Goal: Task Accomplishment & Management: Manage account settings

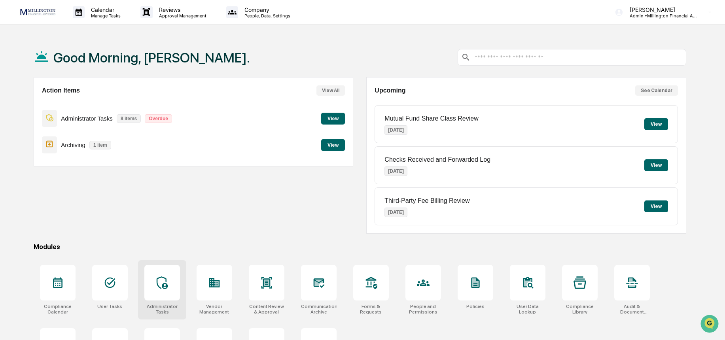
click at [152, 279] on div at bounding box center [162, 283] width 36 height 36
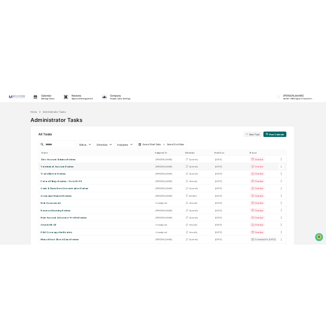
scroll to position [77, 0]
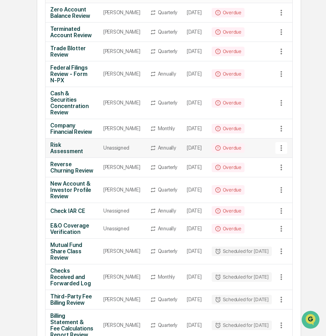
scroll to position [139, 0]
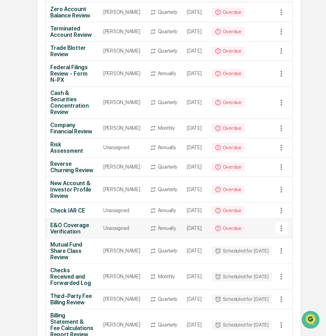
click at [259, 238] on td "Overdue" at bounding box center [242, 228] width 70 height 19
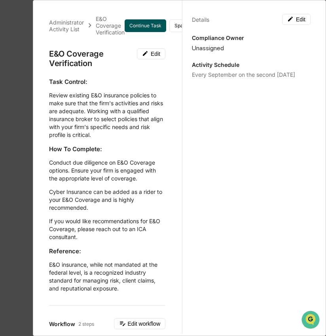
click at [161, 27] on button "Continue Task" at bounding box center [146, 25] width 42 height 13
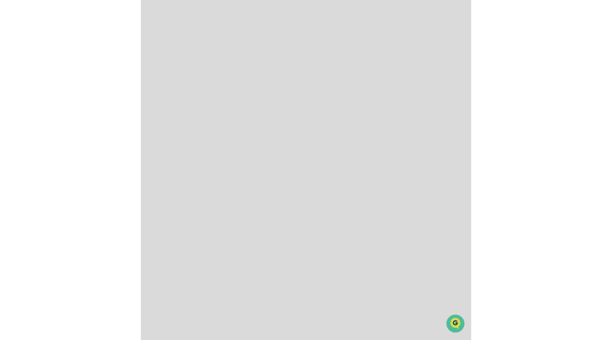
scroll to position [4, 0]
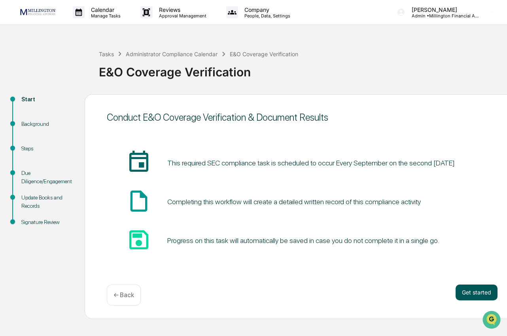
click at [472, 293] on button "Get started" at bounding box center [477, 292] width 42 height 16
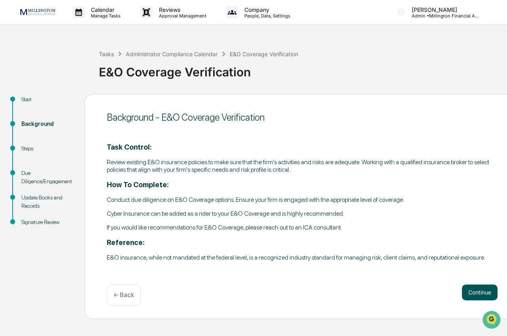
click at [471, 290] on button "Continue" at bounding box center [480, 292] width 36 height 16
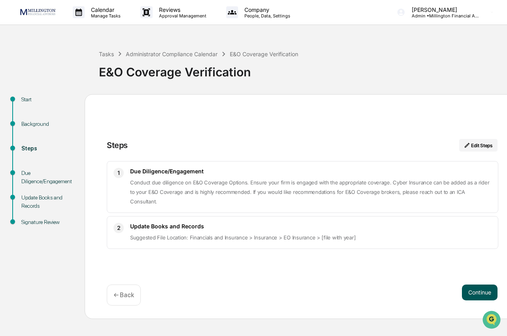
click at [471, 290] on button "Continue" at bounding box center [480, 292] width 36 height 16
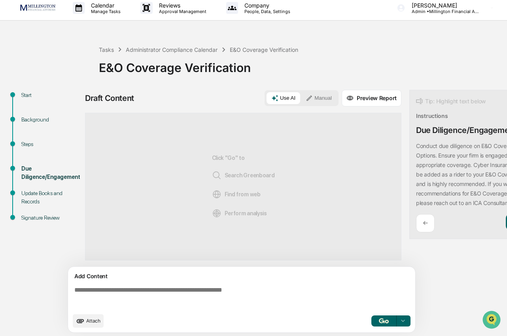
click at [306, 98] on button "Manual" at bounding box center [319, 98] width 36 height 12
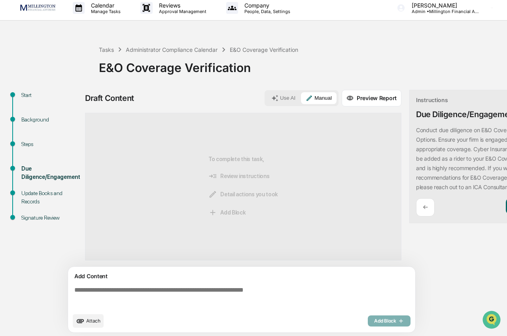
click at [183, 292] on textarea at bounding box center [243, 297] width 344 height 28
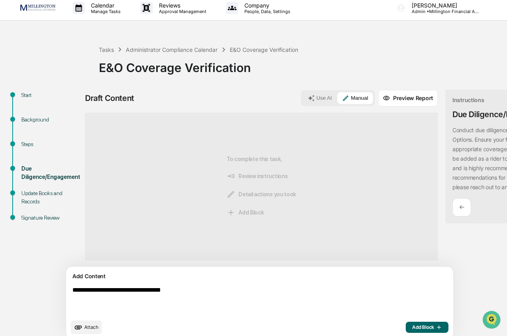
type textarea "**********"
click at [412, 330] on span "Add Block" at bounding box center [427, 327] width 30 height 6
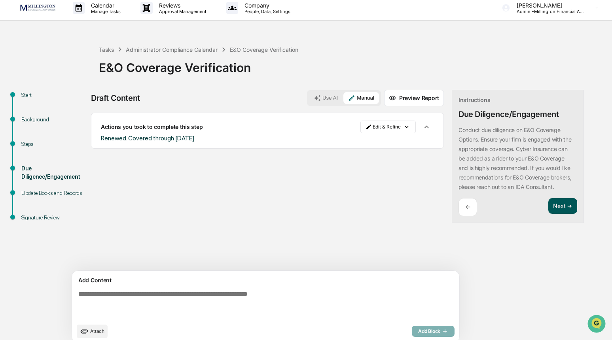
click at [548, 207] on button "Next ➔" at bounding box center [562, 206] width 29 height 16
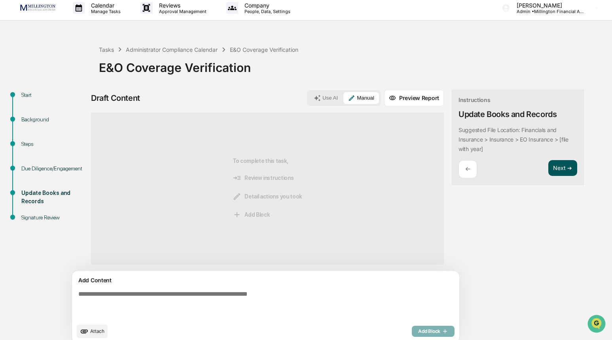
click at [548, 167] on button "Next ➔" at bounding box center [562, 168] width 29 height 16
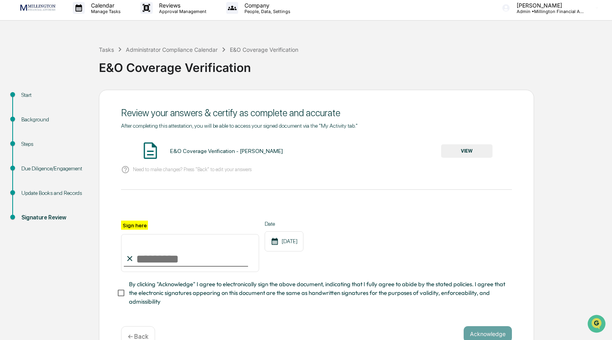
click at [183, 261] on input "Sign here" at bounding box center [190, 253] width 138 height 38
type input "**********"
click at [171, 289] on span "By clicking "Acknowledge" I agree to electronically sign the above document, in…" at bounding box center [317, 293] width 377 height 27
click at [504, 332] on button "Acknowledge" at bounding box center [488, 334] width 48 height 16
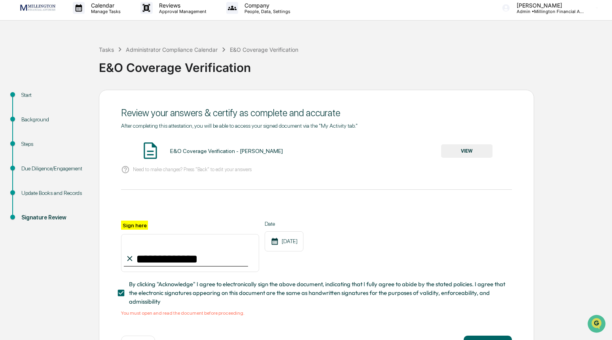
click at [480, 149] on button "VIEW" at bounding box center [466, 150] width 51 height 13
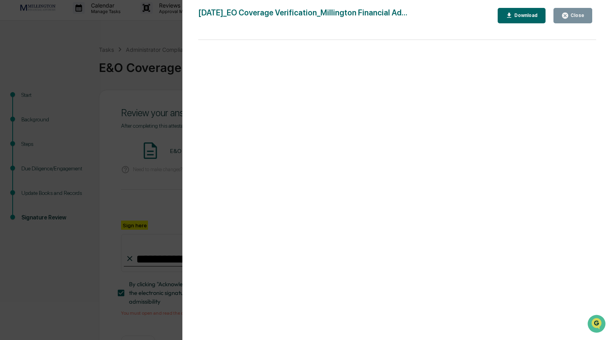
click at [585, 16] on button "Close" at bounding box center [572, 15] width 39 height 15
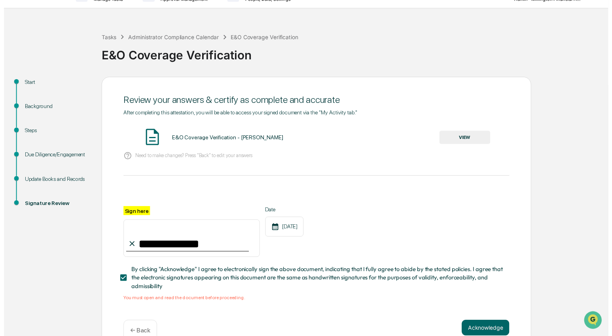
scroll to position [34, 0]
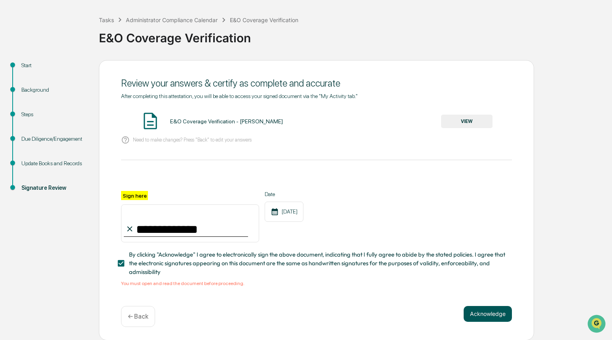
click at [489, 309] on button "Acknowledge" at bounding box center [488, 314] width 48 height 16
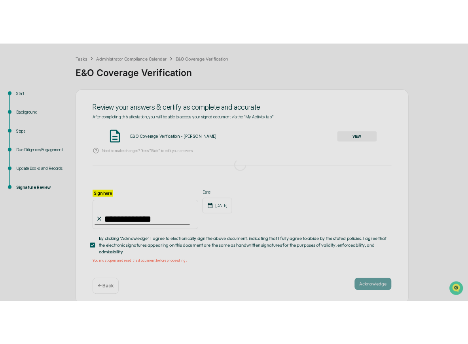
scroll to position [0, 0]
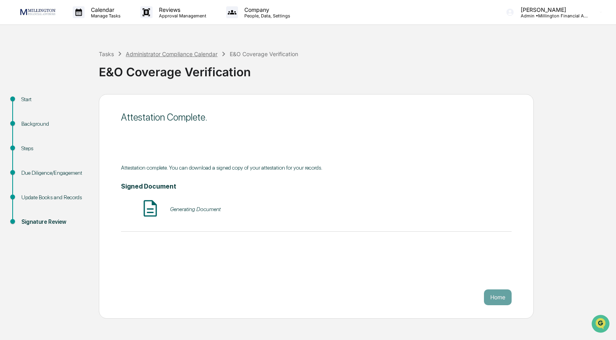
click at [144, 53] on div "Administrator Compliance Calendar" at bounding box center [172, 54] width 92 height 7
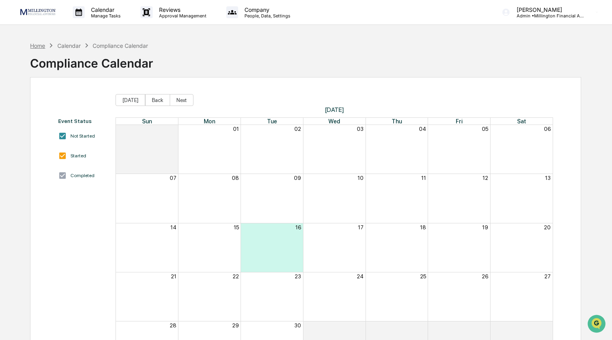
click at [43, 44] on div "Home" at bounding box center [37, 45] width 15 height 7
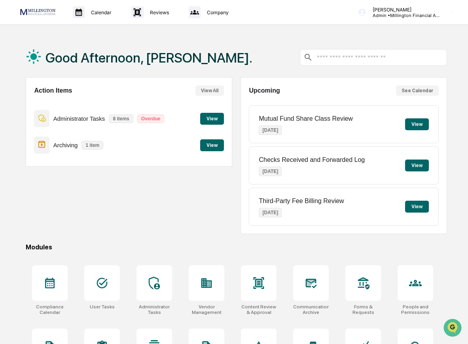
click at [127, 203] on div "Action Items View All Administrator Tasks 8 items Overdue View Archiving 1 item…" at bounding box center [129, 155] width 207 height 157
click at [108, 230] on div "Action Items View All Administrator Tasks 8 items Overdue View Archiving 1 item…" at bounding box center [129, 155] width 207 height 157
click at [154, 282] on icon at bounding box center [154, 283] width 13 height 13
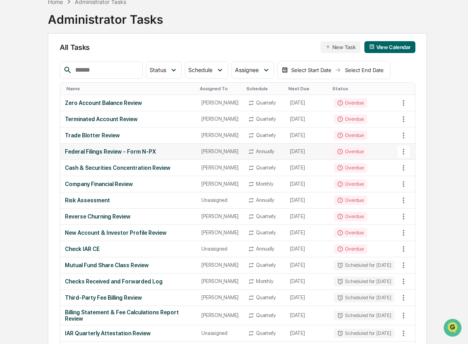
scroll to position [63, 0]
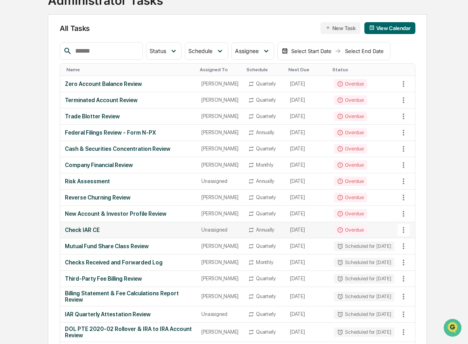
click at [138, 233] on div "Check IAR CE" at bounding box center [128, 230] width 127 height 6
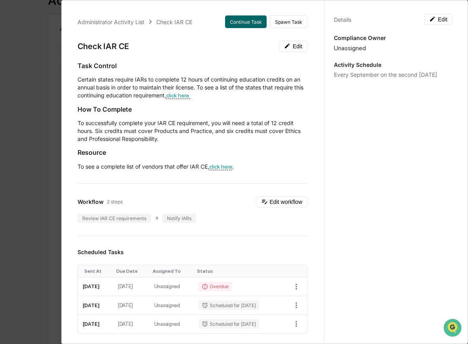
drag, startPoint x: 37, startPoint y: 105, endPoint x: 49, endPoint y: 104, distance: 12.3
click at [37, 105] on div "Administrator Activity List Check IAR CE Continue Task Spawn Task Check IAR CE …" at bounding box center [234, 172] width 468 height 344
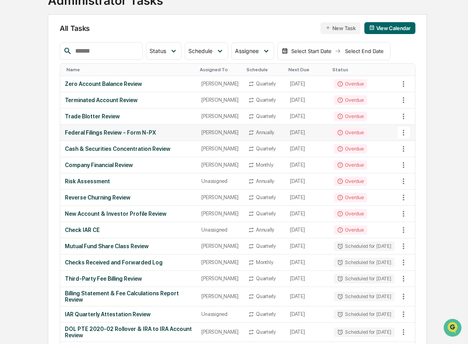
click at [370, 141] on td "Overdue" at bounding box center [364, 133] width 70 height 16
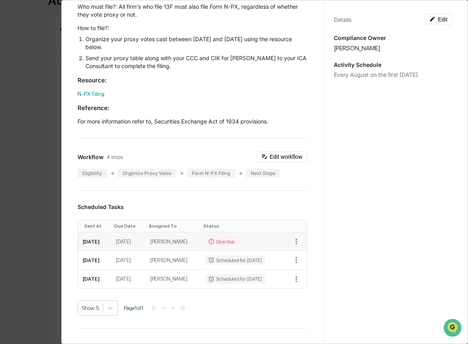
scroll to position [127, 0]
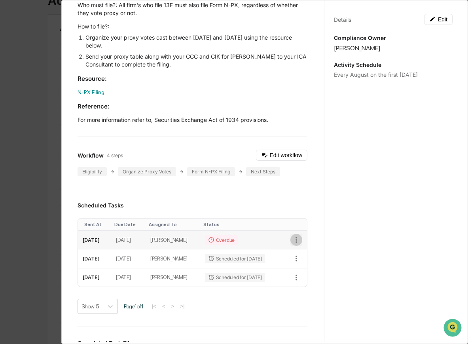
click at [292, 241] on icon "button" at bounding box center [296, 239] width 9 height 9
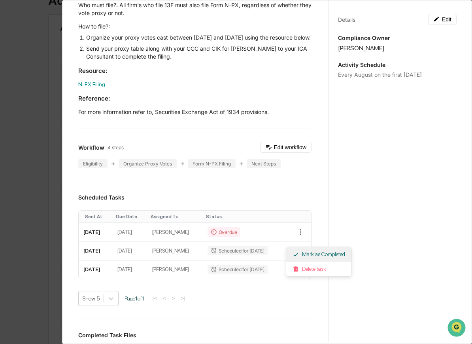
click at [315, 256] on li "Mark as Completed" at bounding box center [318, 254] width 65 height 15
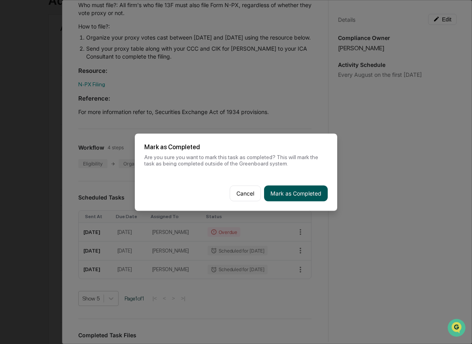
drag, startPoint x: 299, startPoint y: 191, endPoint x: 277, endPoint y: 156, distance: 41.9
click at [299, 191] on button "Mark as Completed" at bounding box center [296, 193] width 64 height 16
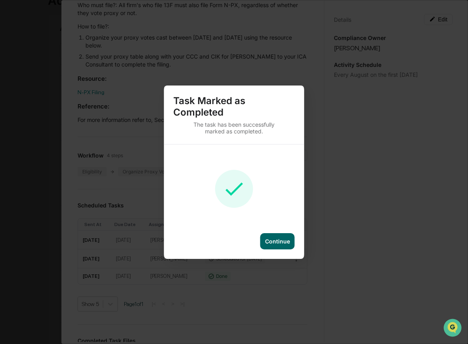
click at [275, 237] on div "Continue" at bounding box center [277, 241] width 34 height 16
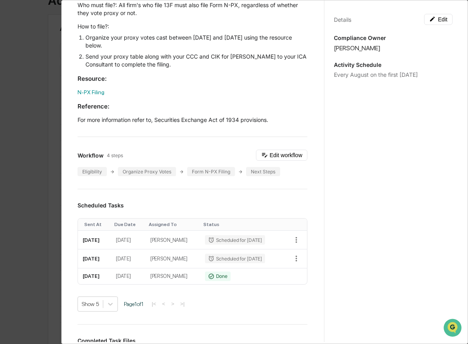
click at [47, 170] on div "Administrator Activity List Federal Filings Review - Form N-PX Start Task Spawn…" at bounding box center [234, 172] width 468 height 344
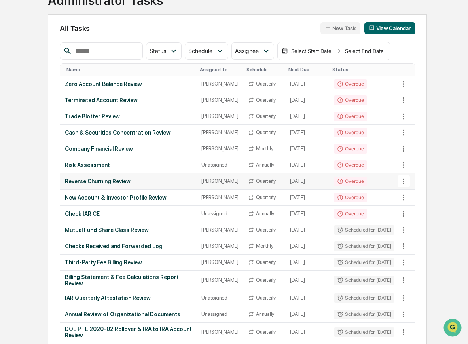
click at [173, 189] on td "Reverse Churning Review" at bounding box center [128, 181] width 137 height 16
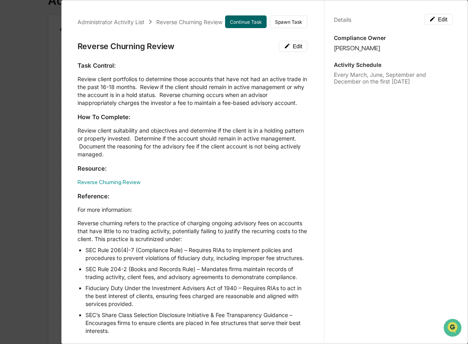
click at [51, 115] on div "Administrator Activity List Reverse Churning Review Continue Task Spawn Task Re…" at bounding box center [234, 172] width 468 height 344
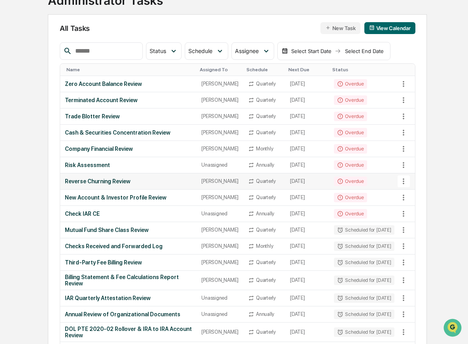
click at [113, 189] on td "Reverse Churning Review" at bounding box center [128, 181] width 137 height 16
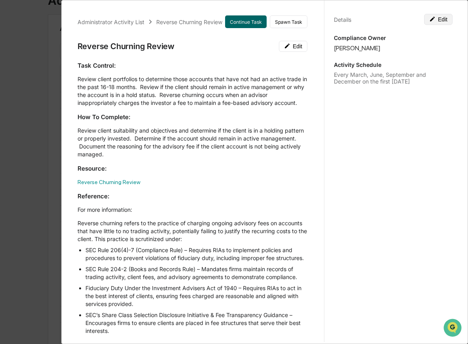
click at [436, 20] on button "Edit" at bounding box center [438, 19] width 28 height 11
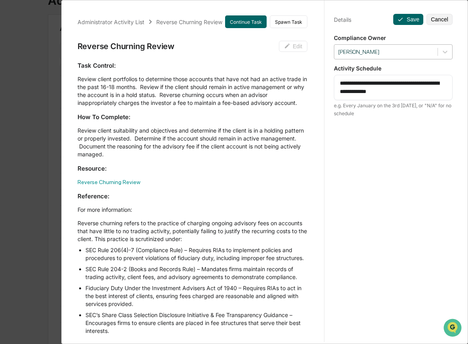
click at [416, 51] on div at bounding box center [385, 52] width 95 height 8
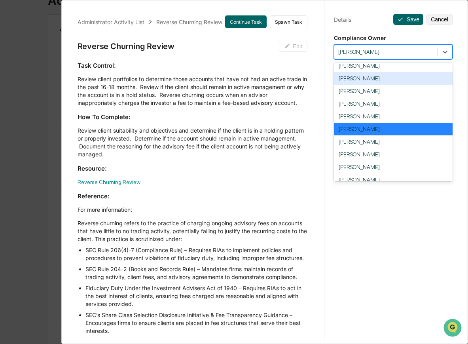
scroll to position [40, 0]
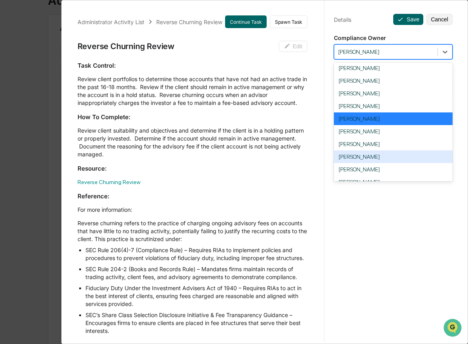
click at [407, 159] on div "[PERSON_NAME]" at bounding box center [393, 156] width 119 height 13
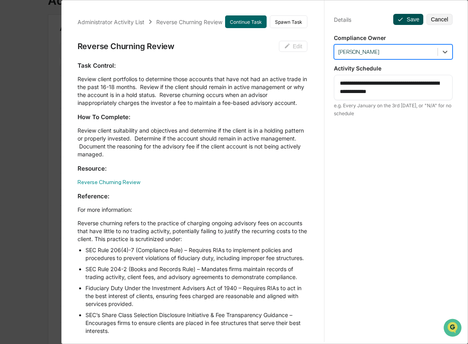
click at [413, 18] on button "Save" at bounding box center [408, 19] width 30 height 11
click at [29, 283] on div "Administrator Activity List Reverse Churning Review Continue Task Spawn Task Re…" at bounding box center [234, 172] width 468 height 344
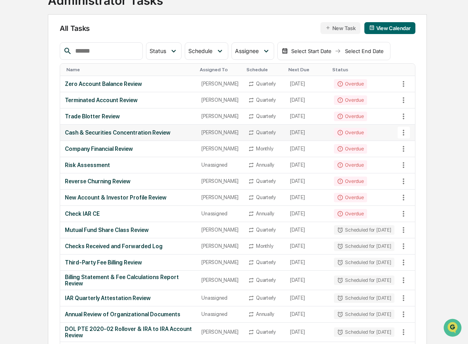
click at [164, 136] on div "Cash & Securities Concentration Review" at bounding box center [128, 132] width 127 height 6
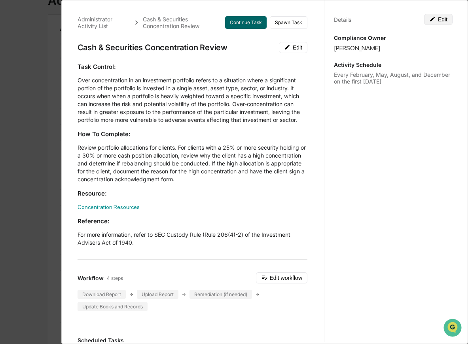
click at [437, 18] on button "Edit" at bounding box center [438, 19] width 28 height 11
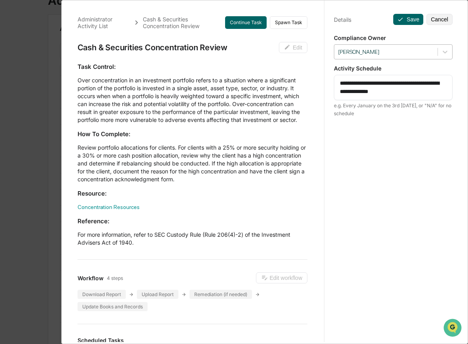
click at [428, 51] on div at bounding box center [385, 52] width 95 height 8
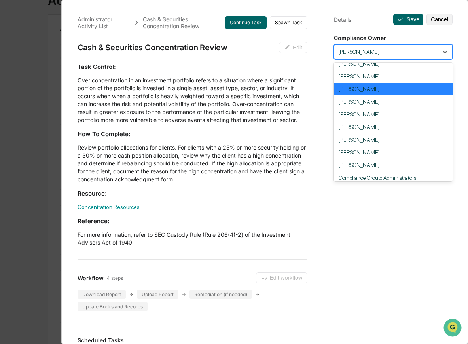
scroll to position [73, 0]
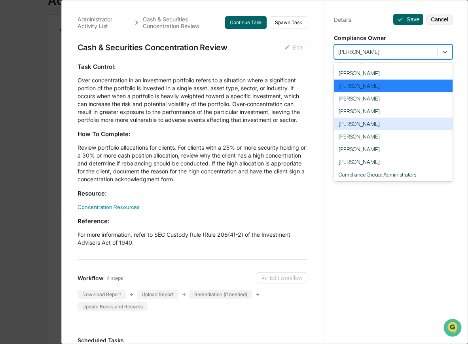
click at [392, 127] on div "[PERSON_NAME]" at bounding box center [393, 123] width 119 height 13
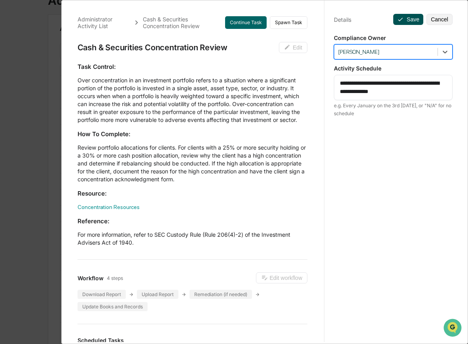
click at [401, 15] on button "Save" at bounding box center [408, 19] width 30 height 11
click at [52, 209] on div "Administrator Activity List Cash & Securities Concentration Review Continue Tas…" at bounding box center [234, 172] width 468 height 344
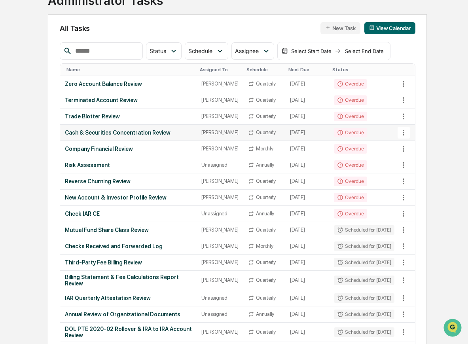
click at [130, 136] on div "Cash & Securities Concentration Review" at bounding box center [128, 132] width 127 height 6
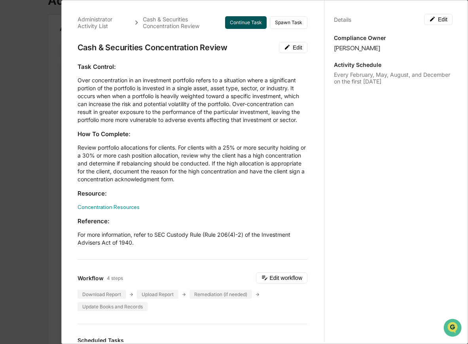
click at [246, 24] on button "Continue Task" at bounding box center [246, 22] width 42 height 13
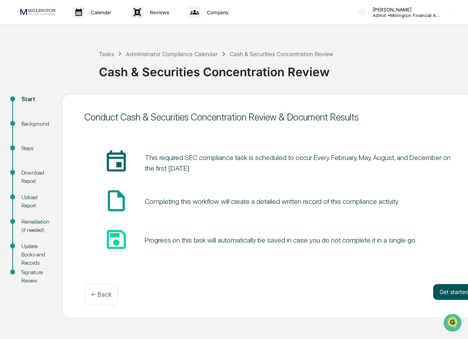
click at [443, 297] on button "Get started" at bounding box center [454, 292] width 42 height 16
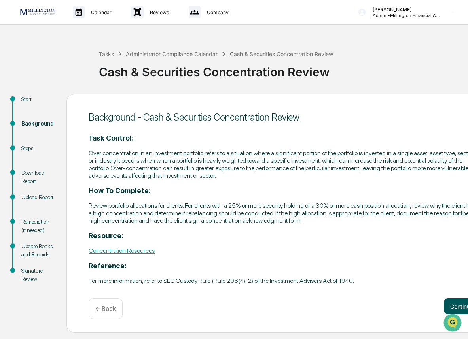
click at [449, 302] on button "Continue" at bounding box center [462, 307] width 36 height 16
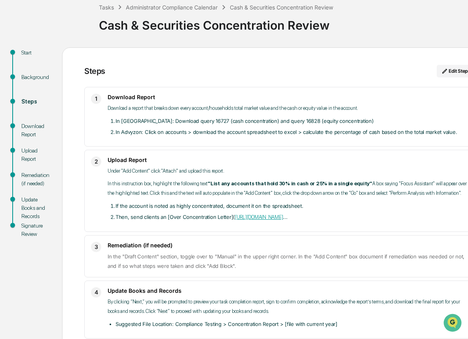
scroll to position [98, 0]
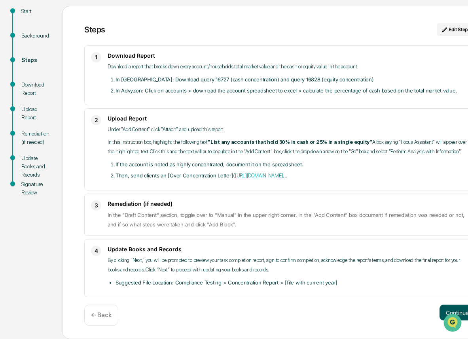
click at [463, 312] on button "Continue" at bounding box center [458, 313] width 36 height 16
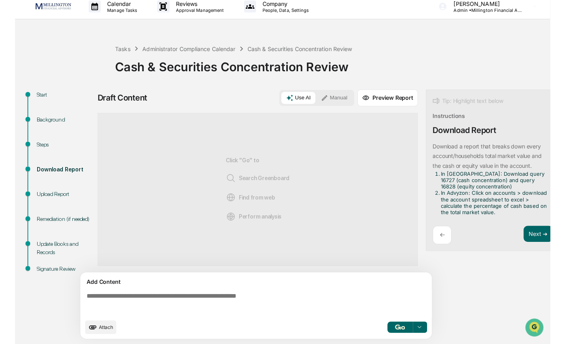
scroll to position [6, 0]
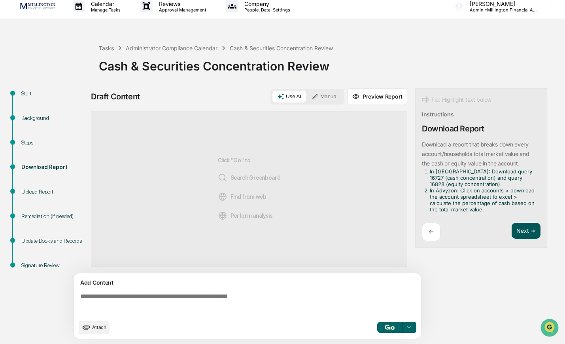
click at [472, 226] on button "Next ➔" at bounding box center [526, 231] width 29 height 16
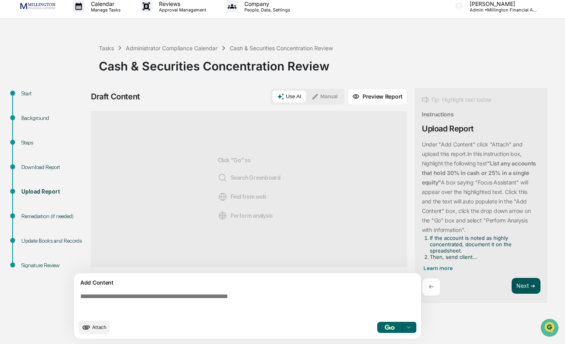
click at [472, 287] on button "Next ➔" at bounding box center [526, 286] width 29 height 16
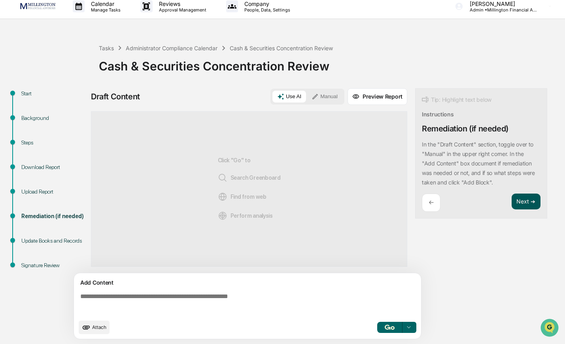
click at [472, 199] on button "Next ➔" at bounding box center [526, 201] width 29 height 16
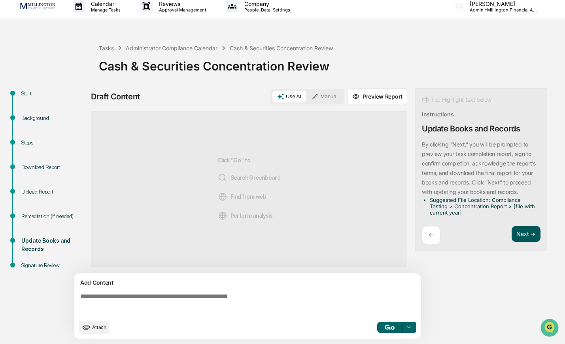
click at [472, 234] on button "Next ➔" at bounding box center [526, 234] width 29 height 16
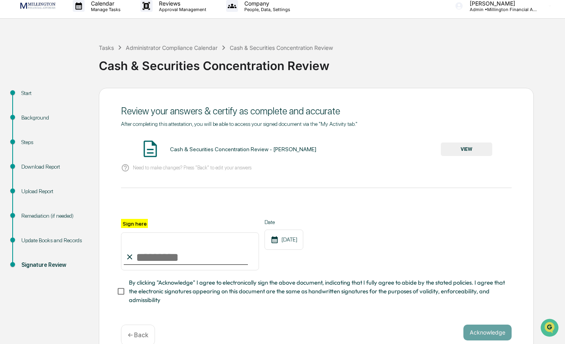
click at [216, 254] on input "Sign here" at bounding box center [190, 251] width 138 height 38
type input "**********"
drag, startPoint x: 179, startPoint y: 288, endPoint x: 265, endPoint y: 298, distance: 86.4
click at [179, 288] on span "By clicking "Acknowledge" I agree to electronically sign the above document, in…" at bounding box center [317, 291] width 377 height 27
click at [472, 335] on button "Acknowledge" at bounding box center [488, 332] width 48 height 16
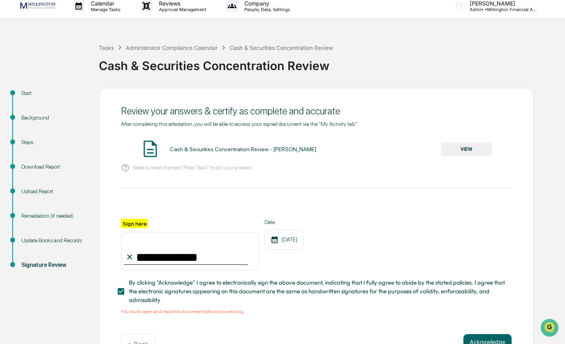
click at [462, 147] on button "VIEW" at bounding box center [466, 148] width 51 height 13
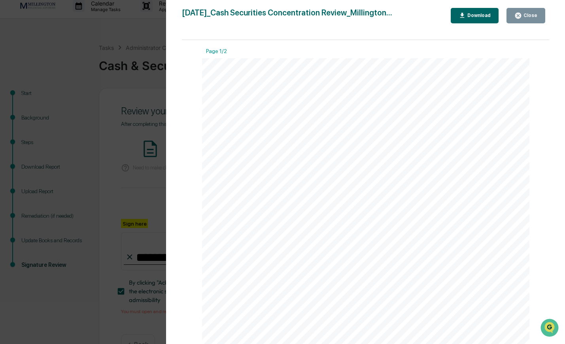
click at [472, 16] on div "Close" at bounding box center [529, 16] width 15 height 6
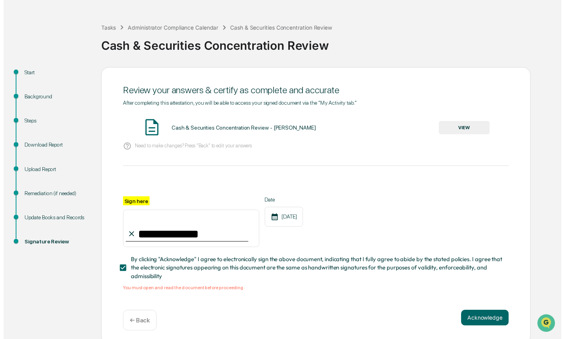
scroll to position [30, 0]
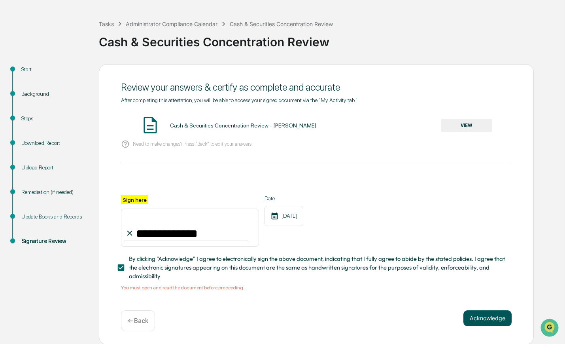
click at [472, 322] on button "Acknowledge" at bounding box center [488, 318] width 48 height 16
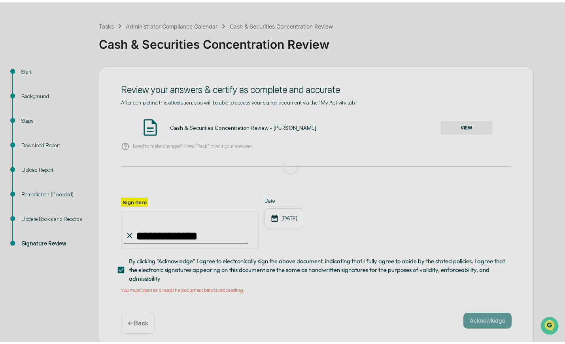
scroll to position [0, 0]
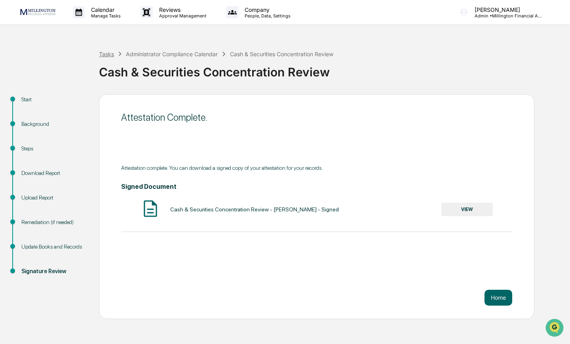
click at [103, 53] on div "Tasks" at bounding box center [106, 54] width 15 height 7
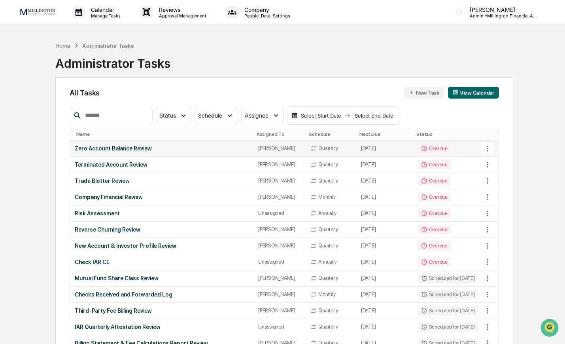
click at [222, 151] on div "Zero Account Balance Review" at bounding box center [162, 148] width 174 height 6
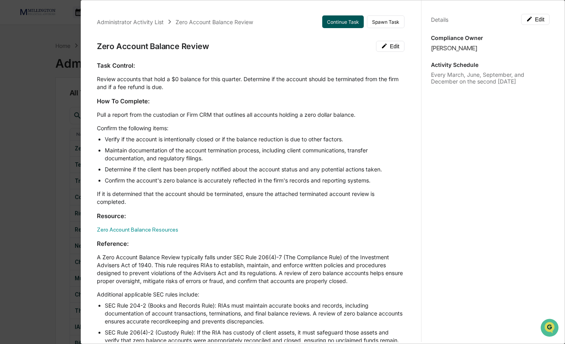
click at [332, 24] on button "Continue Task" at bounding box center [343, 21] width 42 height 13
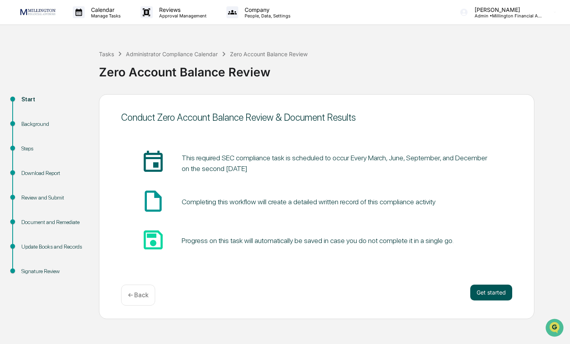
click at [472, 295] on button "Get started" at bounding box center [491, 292] width 42 height 16
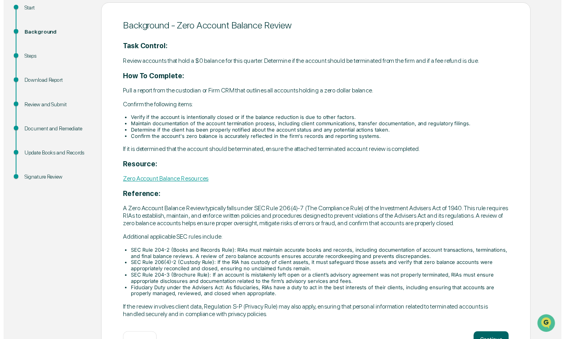
scroll to position [132, 0]
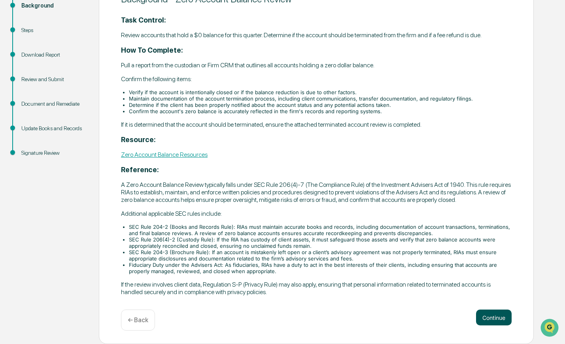
click at [472, 322] on button "Continue" at bounding box center [494, 317] width 36 height 16
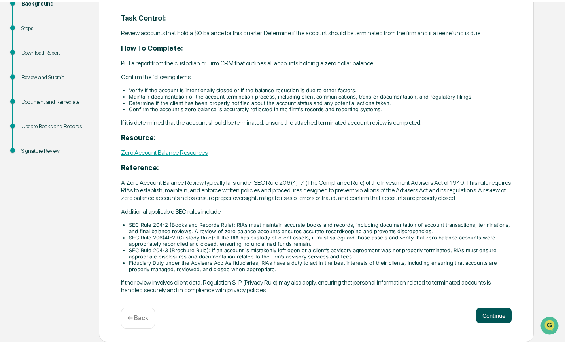
scroll to position [0, 0]
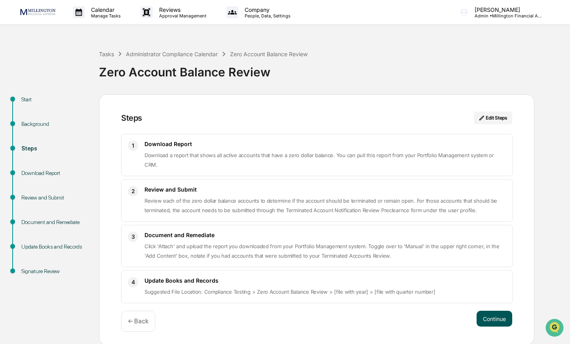
click at [472, 313] on button "Continue" at bounding box center [494, 319] width 36 height 16
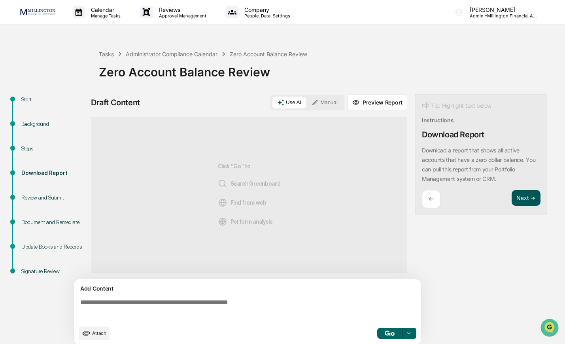
click at [472, 200] on button "Next ➔" at bounding box center [526, 198] width 29 height 16
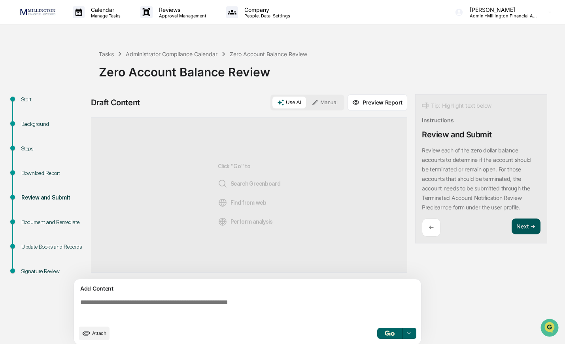
click at [472, 227] on button "Next ➔" at bounding box center [526, 226] width 29 height 16
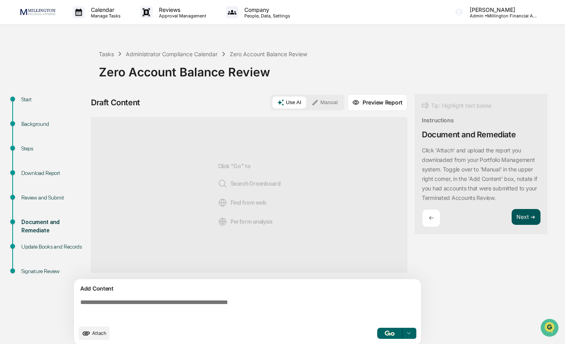
click at [472, 218] on button "Next ➔" at bounding box center [526, 217] width 29 height 16
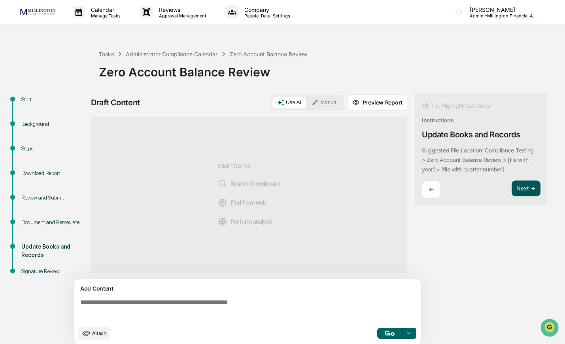
click at [472, 186] on button "Next ➔" at bounding box center [526, 188] width 29 height 16
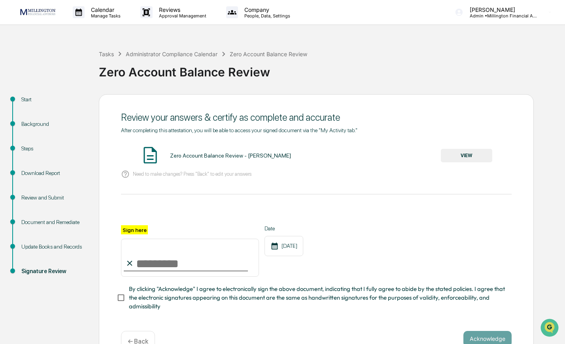
click at [203, 261] on input "Sign here" at bounding box center [190, 258] width 138 height 38
type input "**********"
drag, startPoint x: 189, startPoint y: 299, endPoint x: 345, endPoint y: 269, distance: 158.8
click at [189, 298] on span "By clicking "Acknowledge" I agree to electronically sign the above document, in…" at bounding box center [317, 297] width 377 height 27
click at [472, 155] on button "VIEW" at bounding box center [466, 155] width 51 height 13
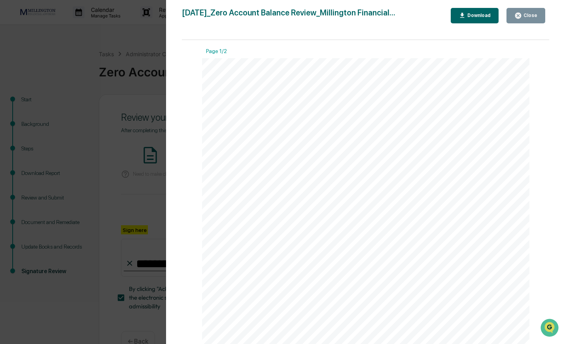
click at [472, 16] on div "Close" at bounding box center [529, 16] width 15 height 6
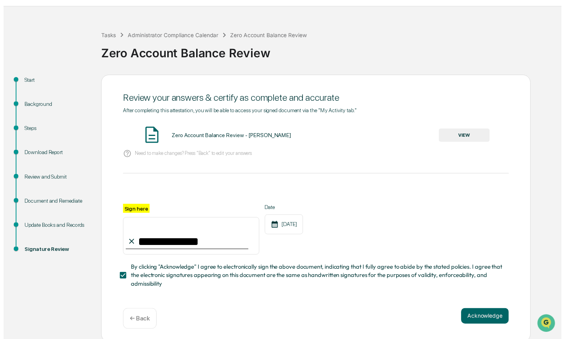
scroll to position [21, 0]
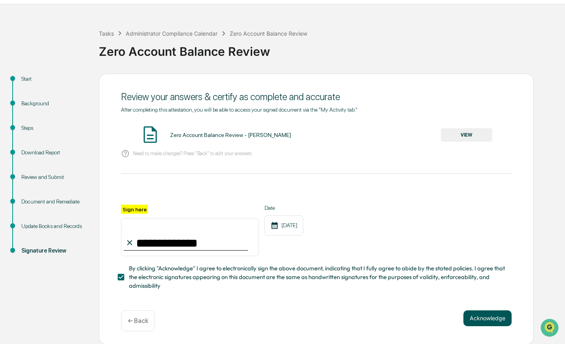
click at [472, 313] on button "Acknowledge" at bounding box center [488, 318] width 48 height 16
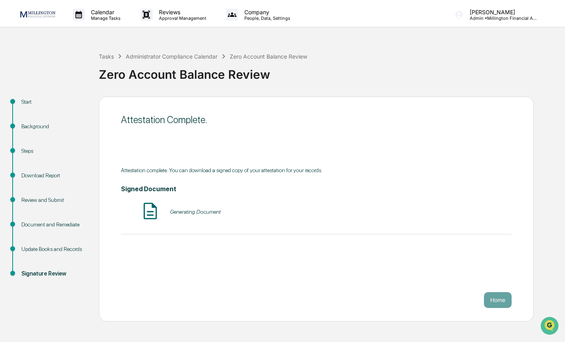
scroll to position [0, 0]
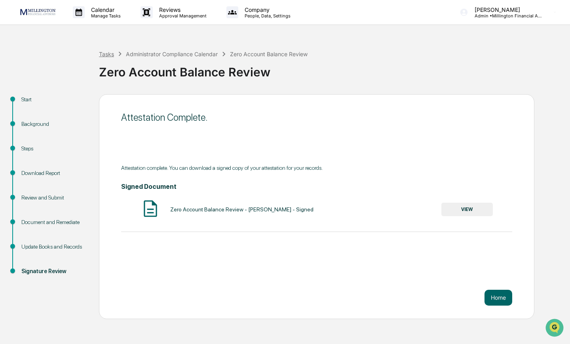
click at [108, 55] on div "Tasks" at bounding box center [106, 54] width 15 height 7
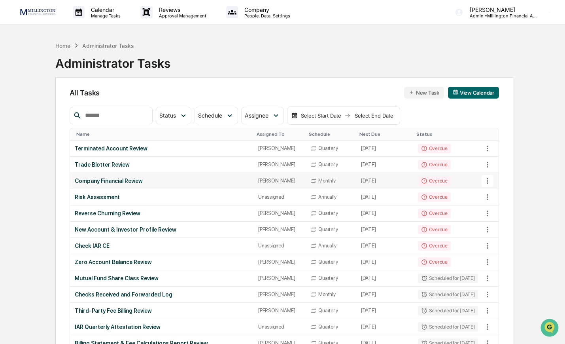
click at [200, 179] on div "Company Financial Review" at bounding box center [162, 181] width 174 height 6
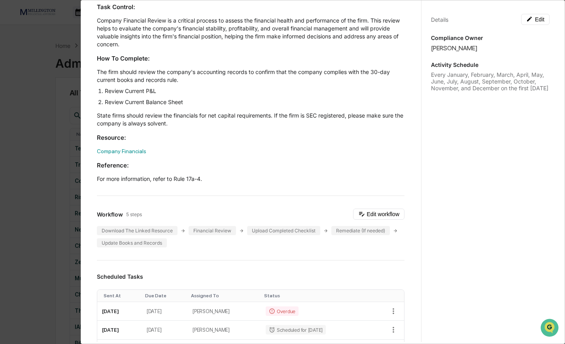
scroll to position [253, 0]
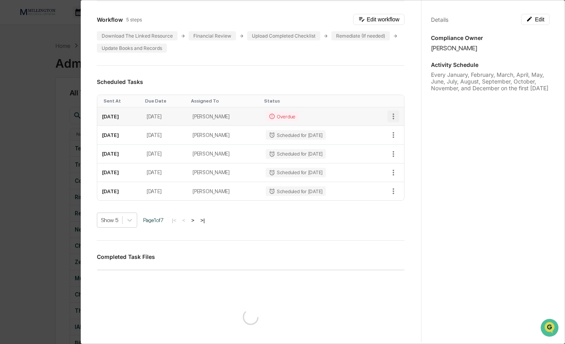
click at [389, 112] on icon "button" at bounding box center [393, 116] width 9 height 9
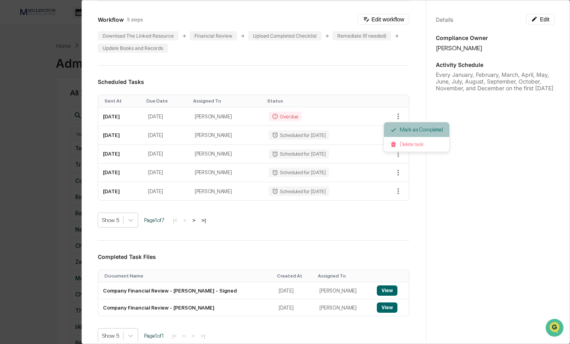
click at [390, 129] on li "Mark as Completed" at bounding box center [416, 129] width 65 height 15
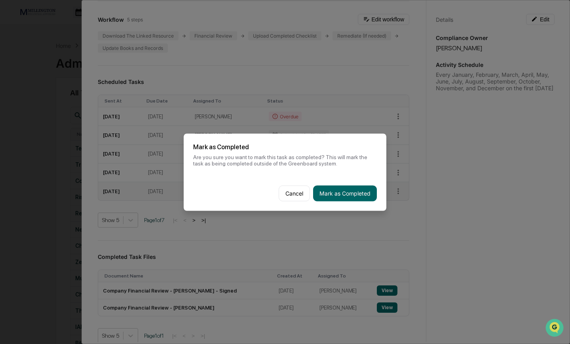
click at [346, 194] on button "Mark as Completed" at bounding box center [345, 193] width 64 height 16
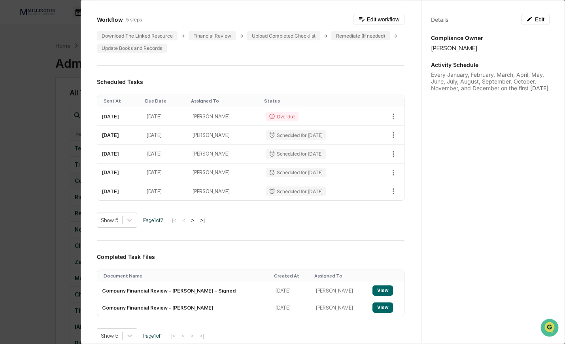
click at [75, 186] on div "Administrator Activity List Company Financial Review Continue Task Spawn Task C…" at bounding box center [282, 172] width 565 height 344
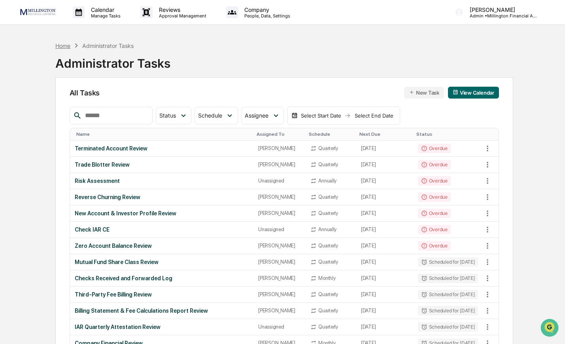
click at [59, 45] on div "Home" at bounding box center [62, 45] width 15 height 7
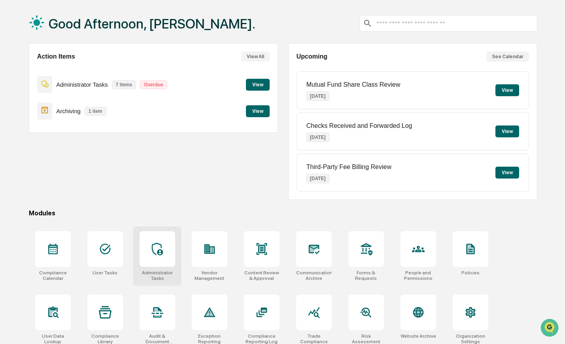
scroll to position [40, 0]
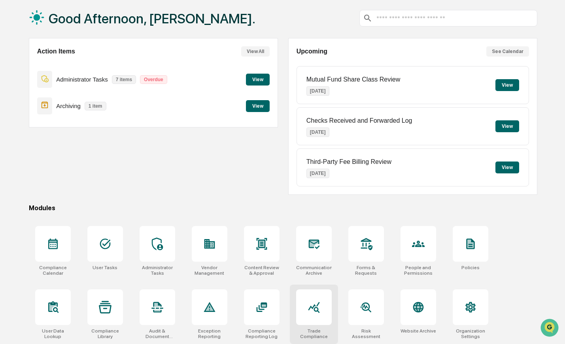
click at [318, 313] on div at bounding box center [314, 307] width 36 height 36
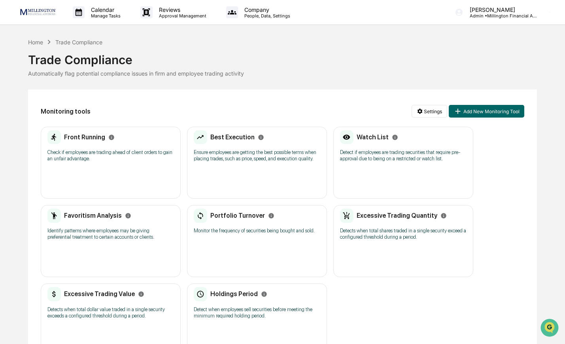
click at [93, 157] on p "Check if employees are trading ahead of client orders to gain an unfair advanta…" at bounding box center [110, 155] width 127 height 13
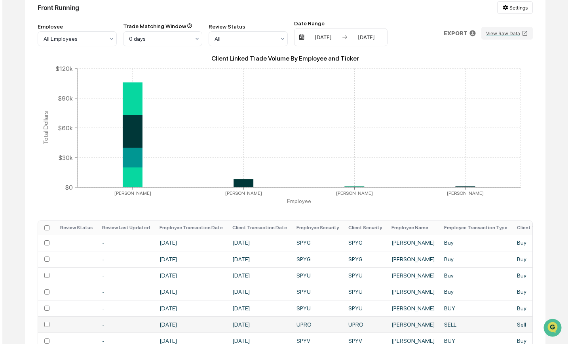
scroll to position [121, 0]
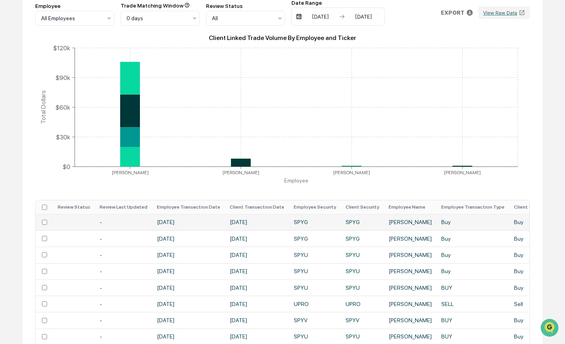
click at [178, 227] on td "[DATE]" at bounding box center [188, 222] width 73 height 16
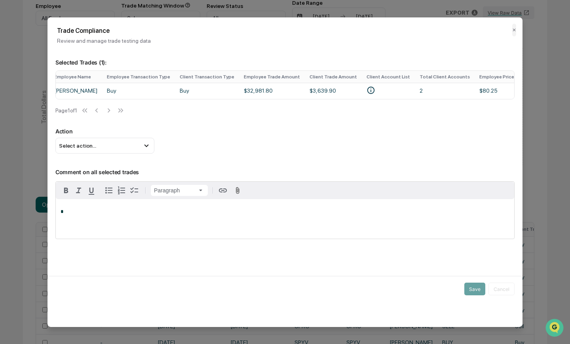
scroll to position [0, 338]
drag, startPoint x: 325, startPoint y: 102, endPoint x: 350, endPoint y: 105, distance: 25.1
click at [350, 105] on div "Review Status Review Last Updated Employee Transaction Date Client Transaction …" at bounding box center [284, 94] width 459 height 48
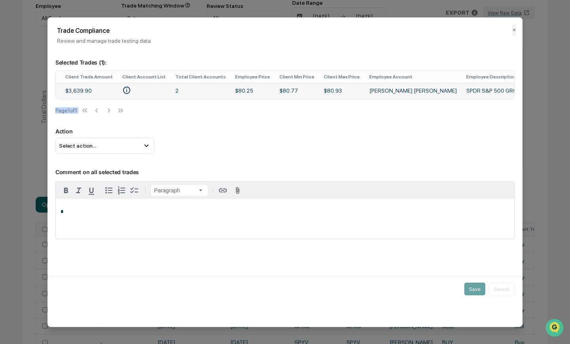
scroll to position [0, 580]
click at [140, 152] on div "Select action..." at bounding box center [104, 146] width 99 height 16
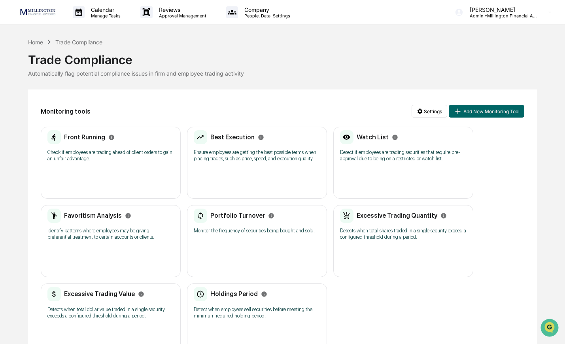
click at [120, 155] on p "Check if employees are trading ahead of client orders to gain an unfair advanta…" at bounding box center [110, 155] width 127 height 13
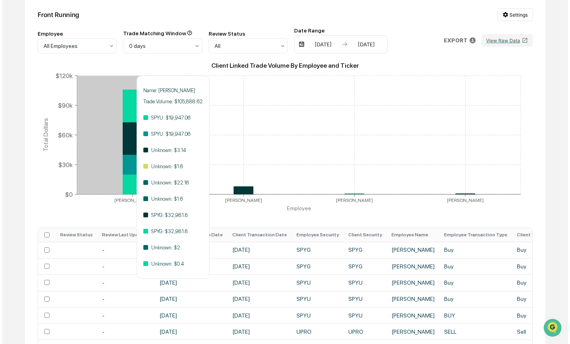
scroll to position [95, 0]
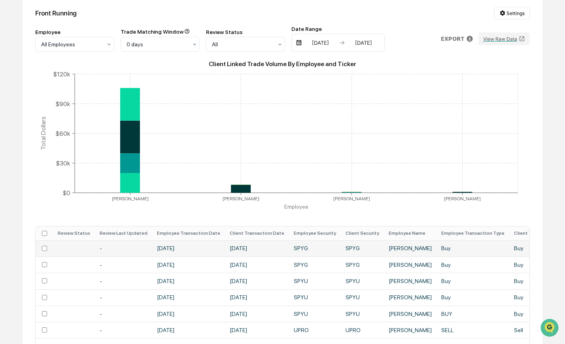
click at [247, 251] on td "Apr 1, 2025" at bounding box center [257, 248] width 64 height 16
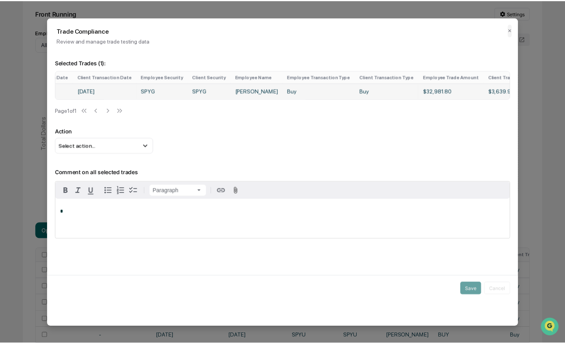
scroll to position [0, 159]
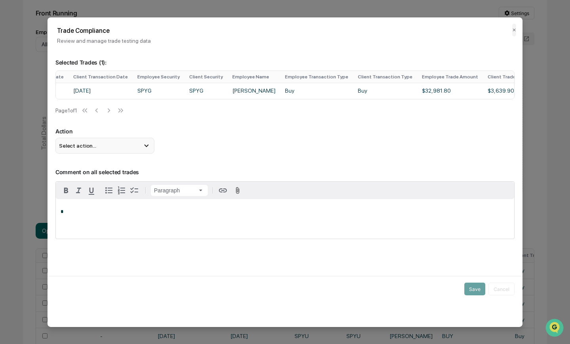
click at [100, 150] on div "Select action..." at bounding box center [104, 146] width 99 height 16
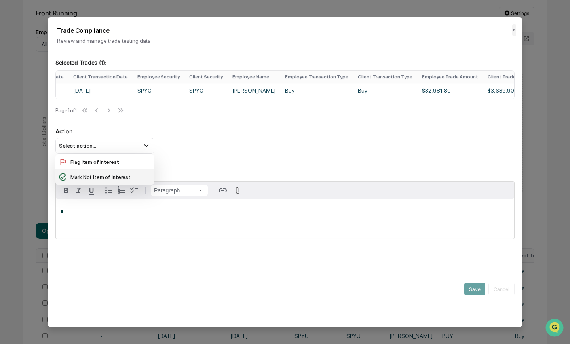
click at [78, 181] on div "Mark Not Item of Interest" at bounding box center [105, 176] width 93 height 9
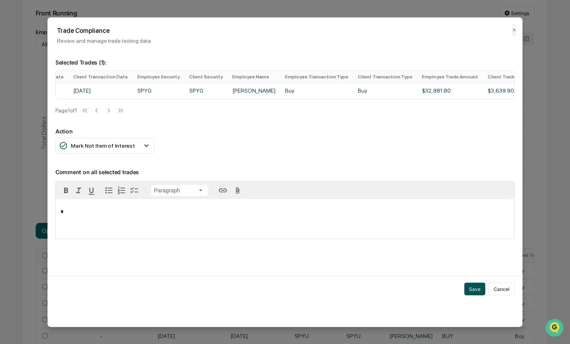
click at [475, 290] on button "Save" at bounding box center [474, 288] width 21 height 13
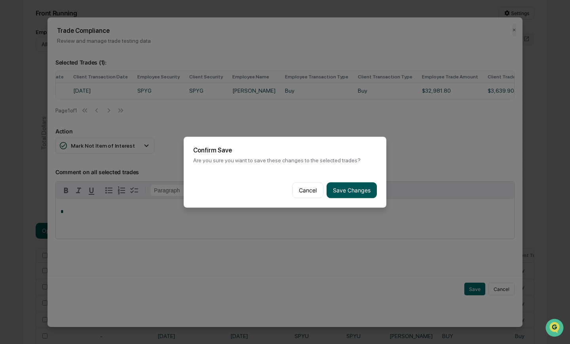
click at [343, 190] on button "Save Changes" at bounding box center [351, 190] width 50 height 16
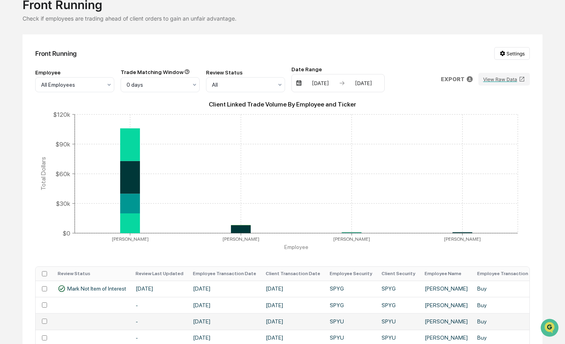
scroll to position [0, 0]
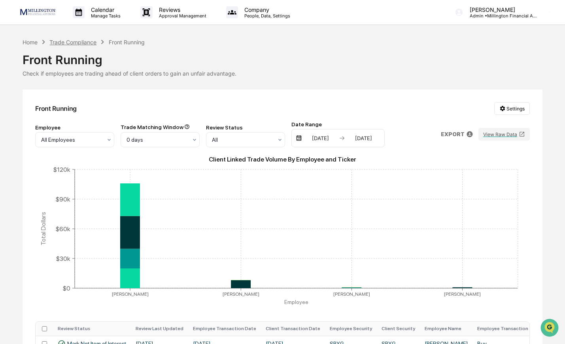
click at [71, 42] on div "Trade Compliance" at bounding box center [72, 42] width 47 height 7
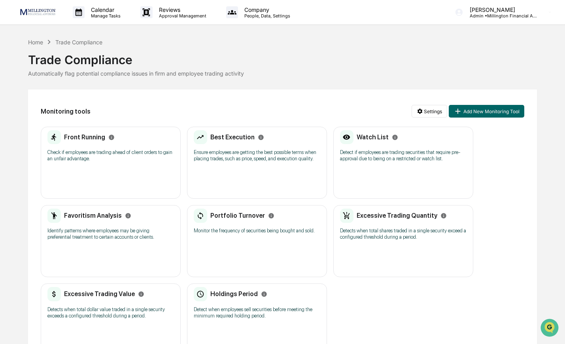
click at [229, 160] on p "Ensure employees are getting the best possible terms when placing trades, such …" at bounding box center [257, 155] width 127 height 13
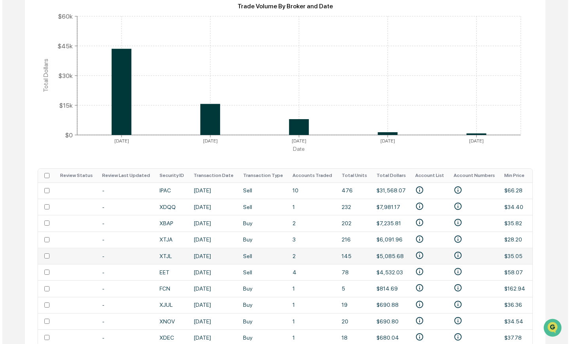
scroll to position [154, 0]
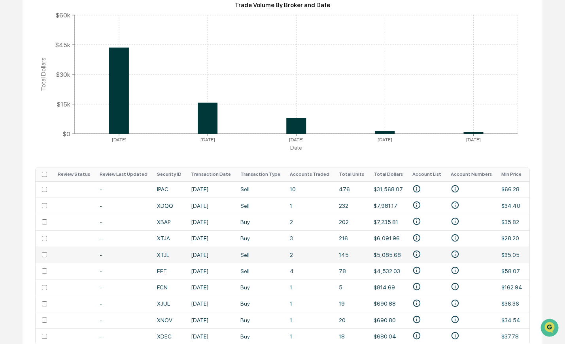
click at [222, 284] on td "Jun 25, 2025" at bounding box center [210, 287] width 49 height 16
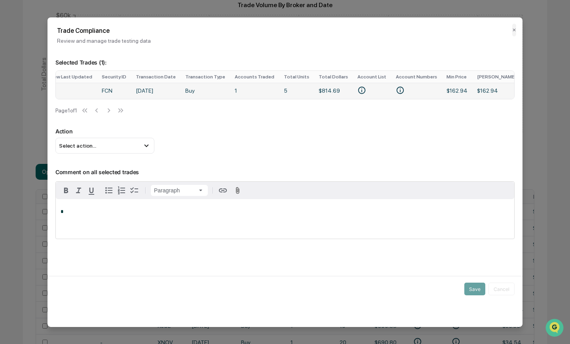
scroll to position [0, 64]
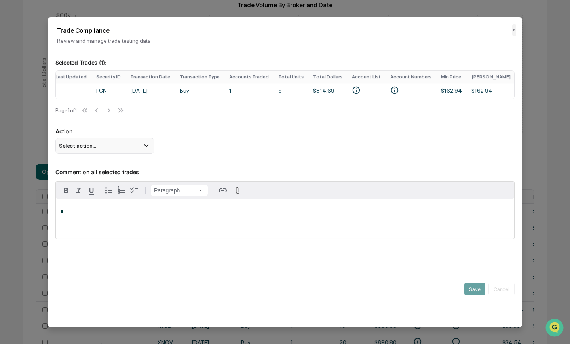
click at [90, 153] on div "Select action..." at bounding box center [104, 146] width 99 height 16
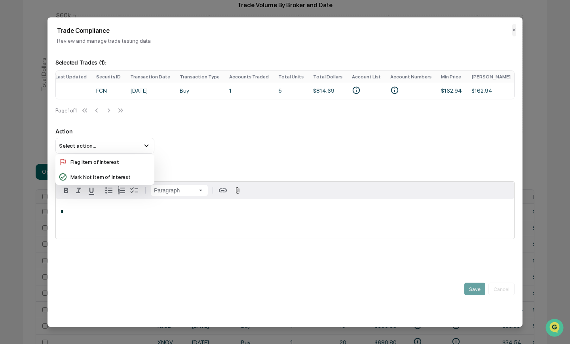
click at [335, 129] on div "Selected Trades ( 1 ): Review Status Review Last Updated Security ID Transactio…" at bounding box center [284, 101] width 459 height 104
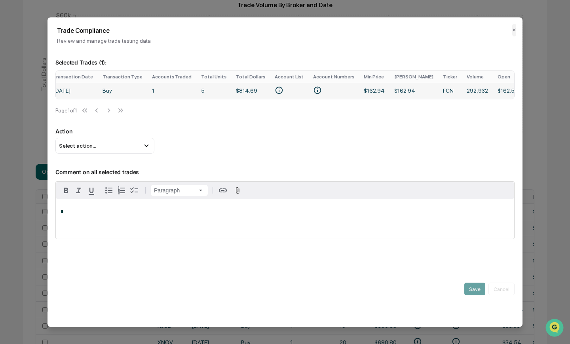
scroll to position [0, 145]
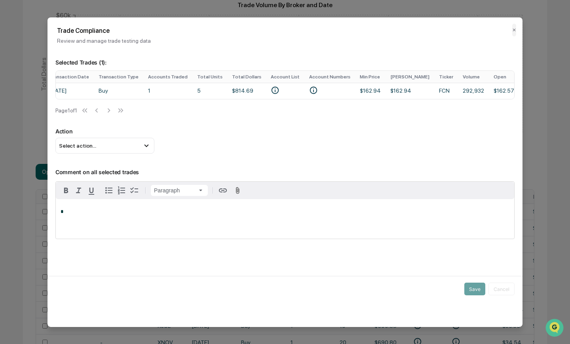
click at [485, 250] on div "Trigger" at bounding box center [284, 247] width 459 height 8
click at [501, 300] on div "Save Cancel" at bounding box center [284, 289] width 475 height 26
drag, startPoint x: 501, startPoint y: 300, endPoint x: 218, endPoint y: 152, distance: 318.9
click at [224, 155] on div "Trade Compliance Review and manage trade testing data ✕ Selected Trades ( 1 ): …" at bounding box center [284, 171] width 475 height 309
click at [438, 118] on div "Review Status Review Last Updated Security ID Transaction Date Transaction Type…" at bounding box center [284, 94] width 459 height 48
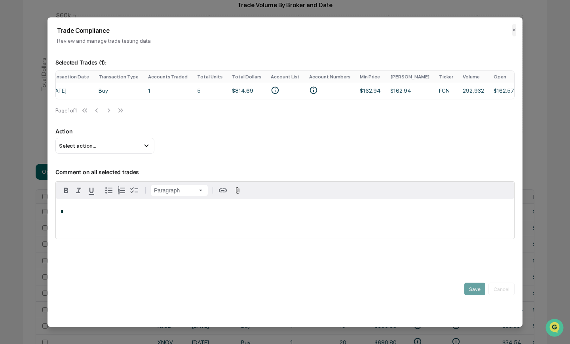
click at [517, 91] on div "Selected Trades ( 1 ): Review Status Review Last Updated Security ID Transactio…" at bounding box center [284, 158] width 475 height 219
click at [513, 31] on button "✕" at bounding box center [514, 29] width 4 height 13
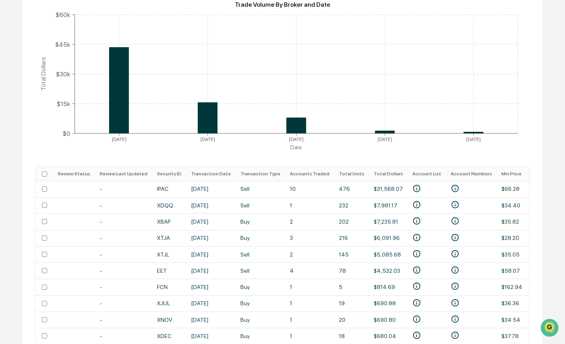
scroll to position [0, 0]
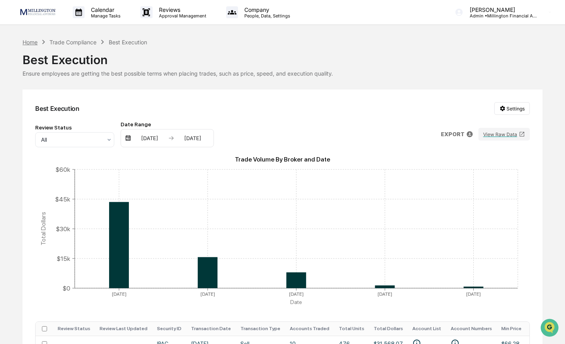
click at [33, 41] on div "Home" at bounding box center [30, 42] width 15 height 7
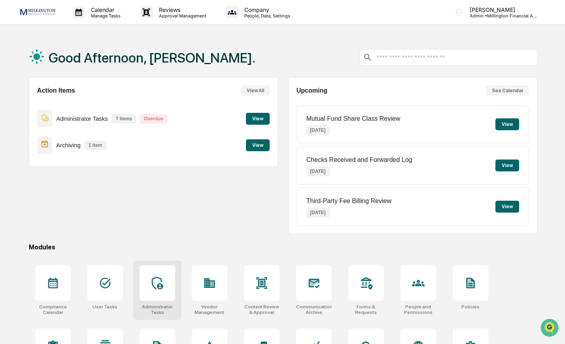
click at [155, 288] on icon at bounding box center [157, 283] width 11 height 13
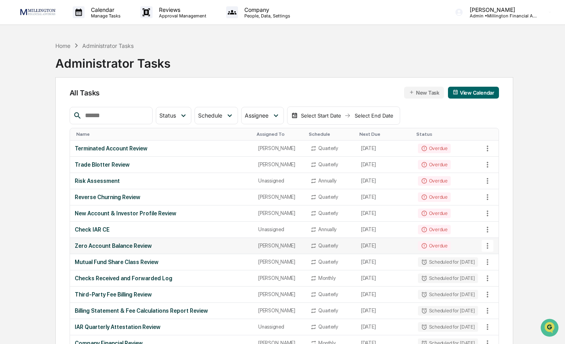
click at [188, 241] on td "Zero Account Balance Review" at bounding box center [162, 246] width 184 height 16
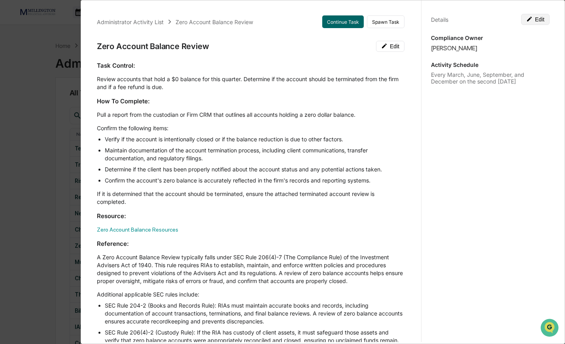
click at [527, 19] on icon at bounding box center [529, 19] width 5 height 5
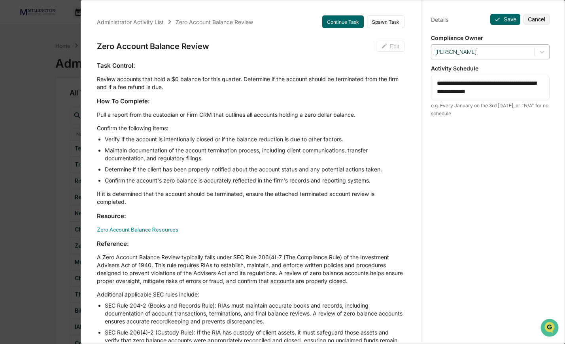
click at [489, 51] on div at bounding box center [483, 52] width 95 height 8
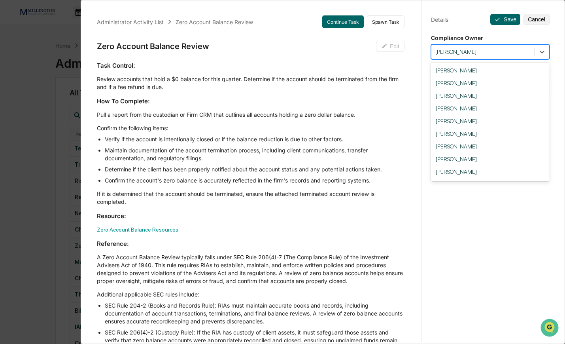
scroll to position [55, 0]
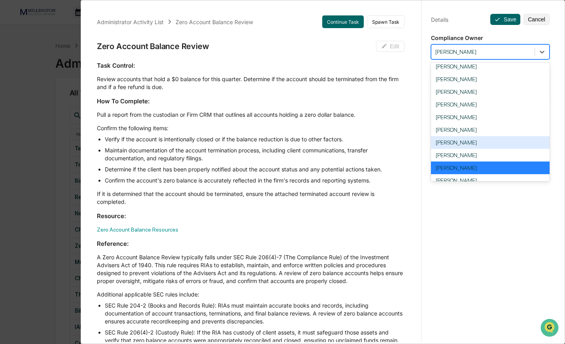
click at [464, 144] on div "[PERSON_NAME]" at bounding box center [490, 142] width 119 height 13
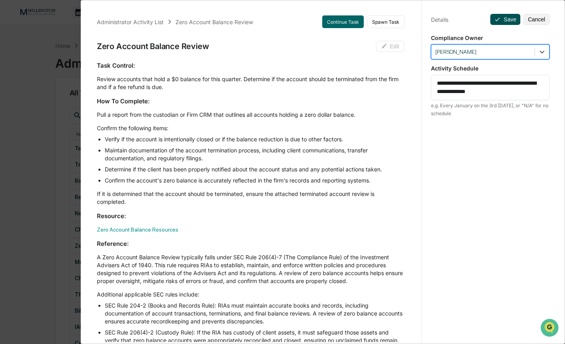
click at [509, 18] on button "Save" at bounding box center [506, 19] width 30 height 11
click at [504, 21] on button "Save" at bounding box center [506, 19] width 30 height 11
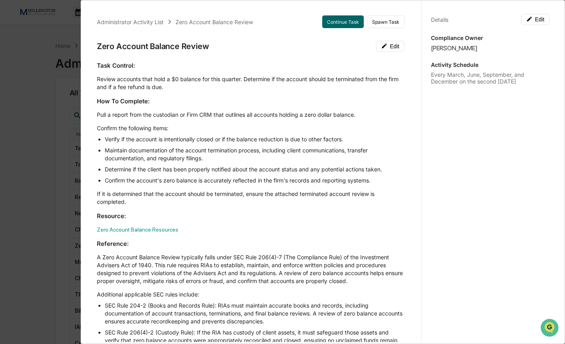
click at [44, 165] on div "Administrator Activity List Zero Account Balance Review Continue Task Spawn Tas…" at bounding box center [282, 172] width 565 height 344
click at [50, 186] on div "Administrator Activity List Zero Account Balance Review Continue Task Spawn Tas…" at bounding box center [282, 172] width 565 height 344
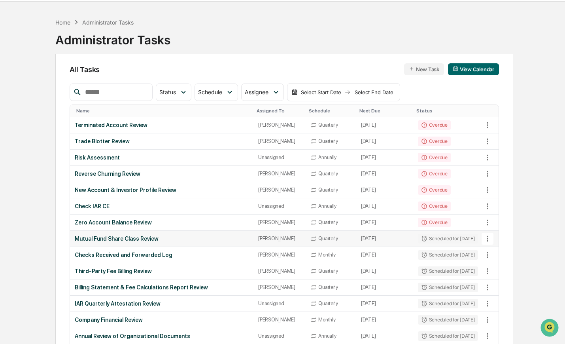
scroll to position [24, 0]
click at [205, 239] on div "Mutual Fund Share Class Review" at bounding box center [162, 238] width 174 height 6
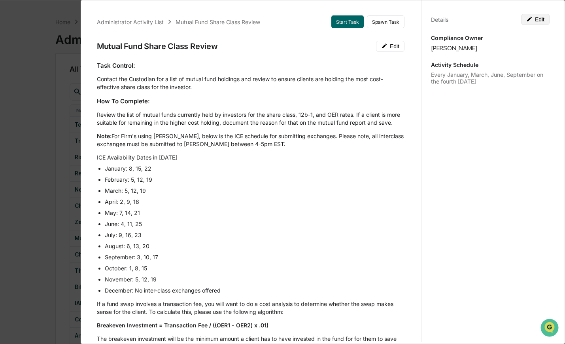
click at [537, 21] on button "Edit" at bounding box center [535, 19] width 28 height 11
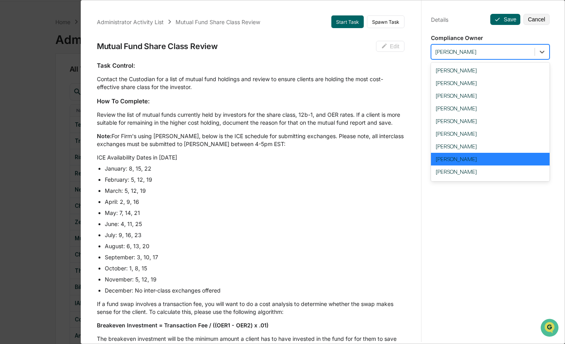
click at [502, 55] on div at bounding box center [483, 52] width 95 height 8
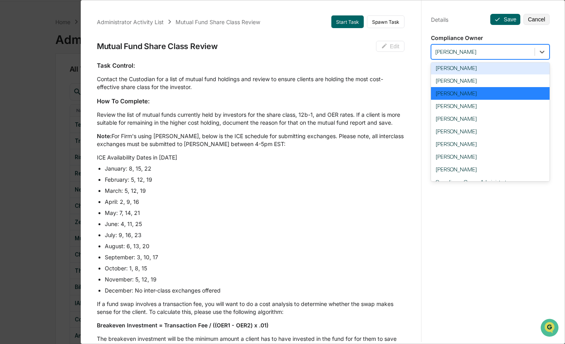
scroll to position [70, 0]
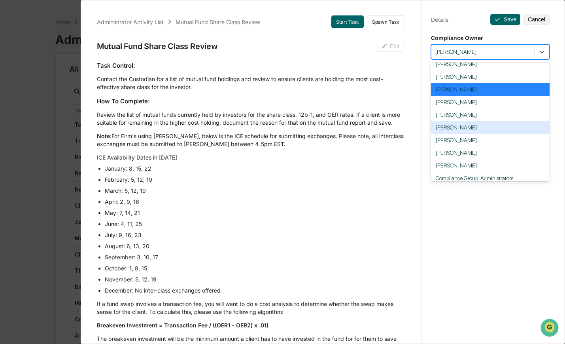
click at [464, 133] on div "[PERSON_NAME]" at bounding box center [490, 127] width 119 height 13
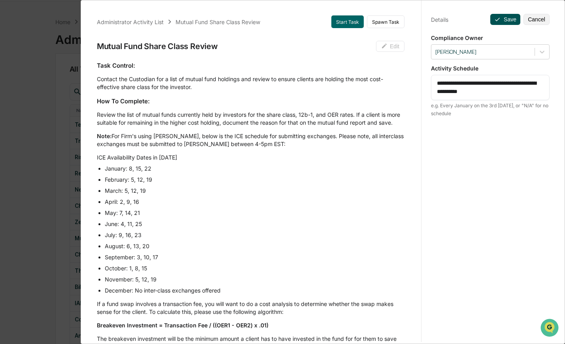
click at [500, 18] on button "Save" at bounding box center [506, 19] width 30 height 11
click at [496, 19] on icon at bounding box center [497, 19] width 6 height 6
click at [497, 18] on button "Save" at bounding box center [506, 19] width 30 height 11
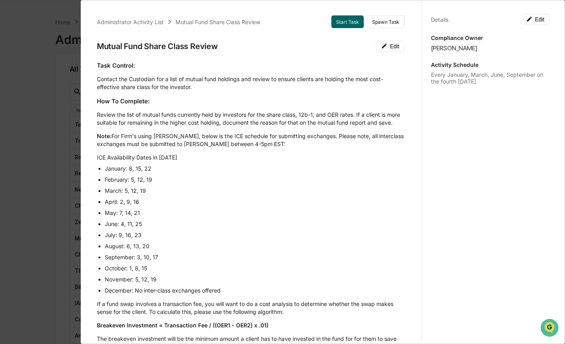
click at [77, 205] on div "Administrator Activity List Mutual Fund Share Class Review Start Task Spawn Tas…" at bounding box center [282, 172] width 565 height 344
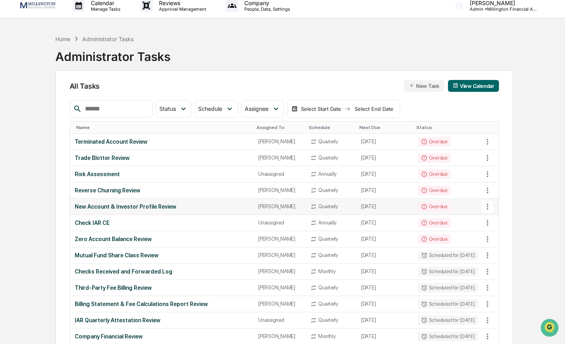
scroll to position [0, 0]
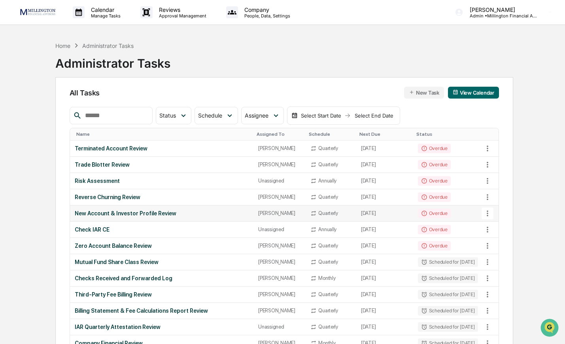
click at [149, 210] on div "New Account & Investor Profile Review" at bounding box center [162, 213] width 174 height 6
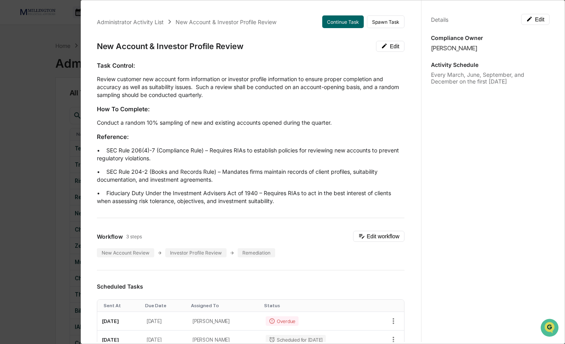
click at [218, 122] on p "Conduct a random 10% sampling of new and existing accounts opened during the qu…" at bounding box center [251, 123] width 308 height 8
click at [528, 20] on icon at bounding box center [530, 19] width 6 height 6
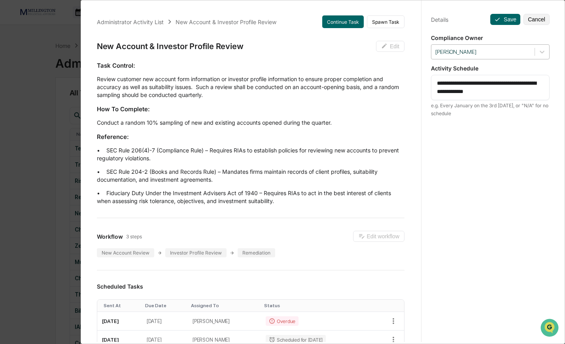
click at [520, 53] on div at bounding box center [483, 52] width 95 height 8
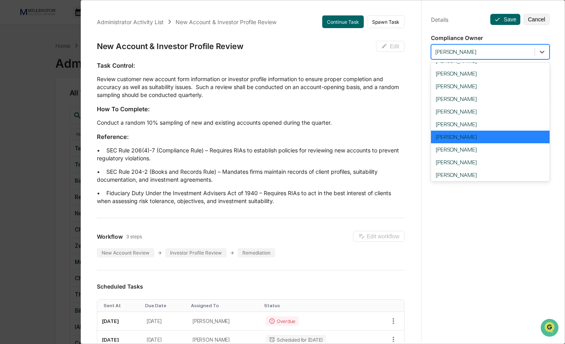
scroll to position [52, 0]
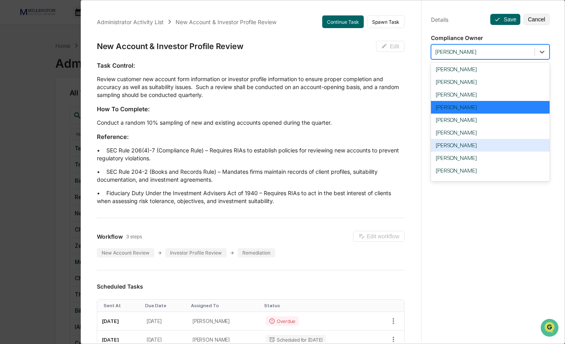
click at [492, 149] on div "[PERSON_NAME]" at bounding box center [490, 145] width 119 height 13
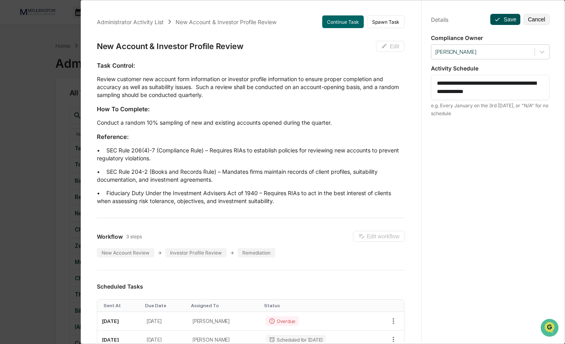
click at [506, 23] on button "Save" at bounding box center [506, 19] width 30 height 11
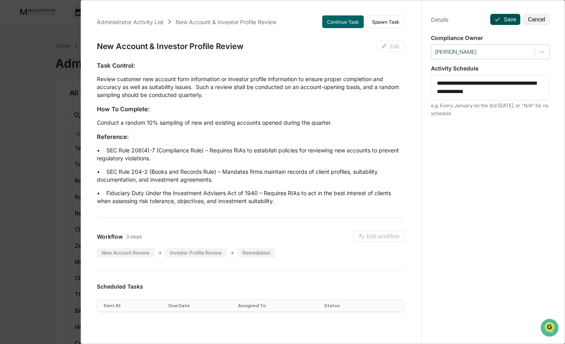
click at [506, 21] on button "Save" at bounding box center [506, 19] width 30 height 11
click at [500, 15] on button "Save" at bounding box center [506, 19] width 30 height 11
click at [498, 27] on div "**********" at bounding box center [490, 179] width 138 height 363
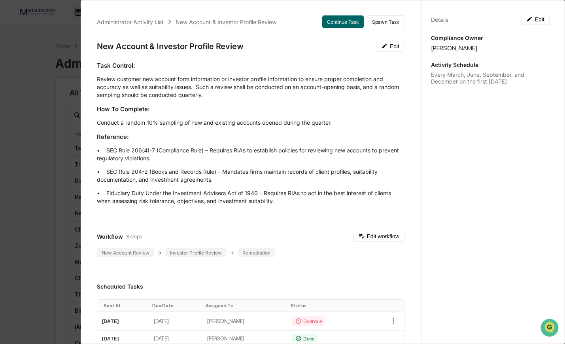
click at [496, 21] on div "Details Edit" at bounding box center [490, 19] width 119 height 11
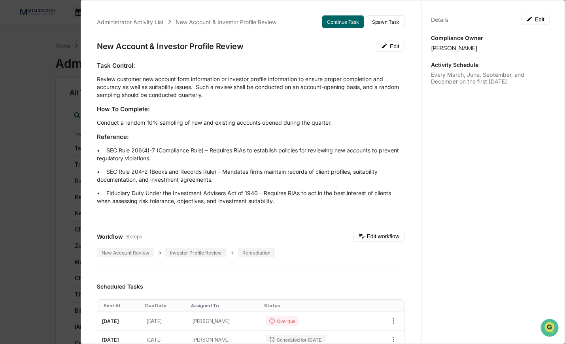
click at [43, 154] on div "Administrator Activity List New Account & Investor Profile Review Continue Task…" at bounding box center [282, 172] width 565 height 344
